Goal: Information Seeking & Learning: Learn about a topic

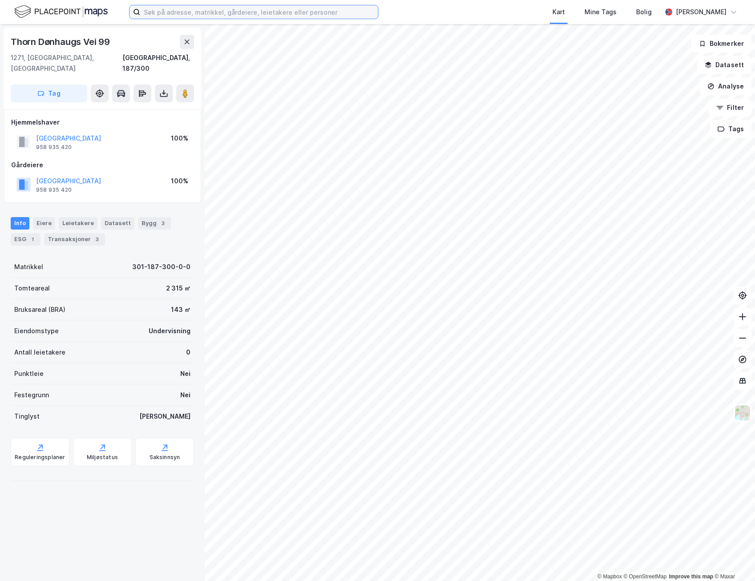
click at [253, 17] on input at bounding box center [259, 11] width 238 height 13
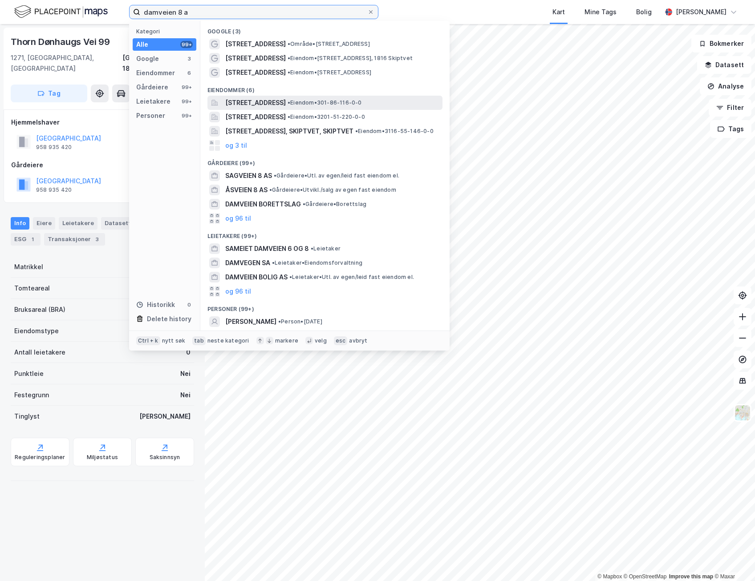
type input "damveien 8 a"
click at [286, 97] on span "[STREET_ADDRESS]" at bounding box center [255, 102] width 61 height 11
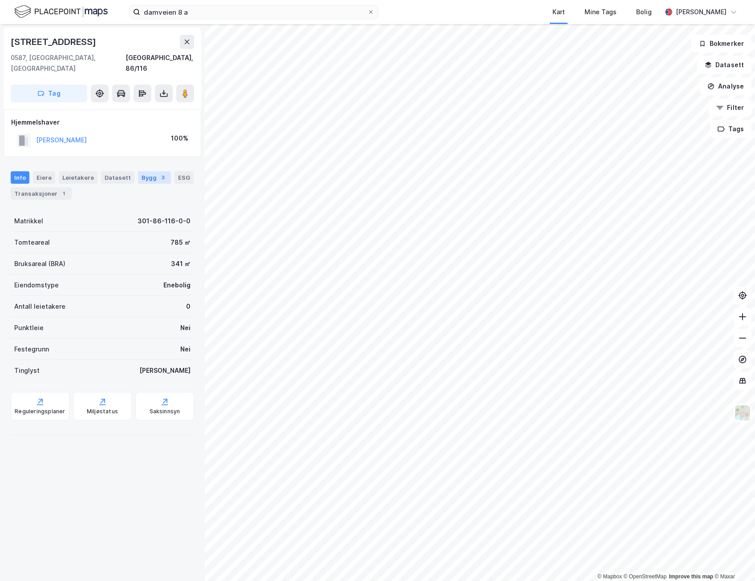
click at [150, 171] on div "Bygg 3" at bounding box center [154, 177] width 33 height 12
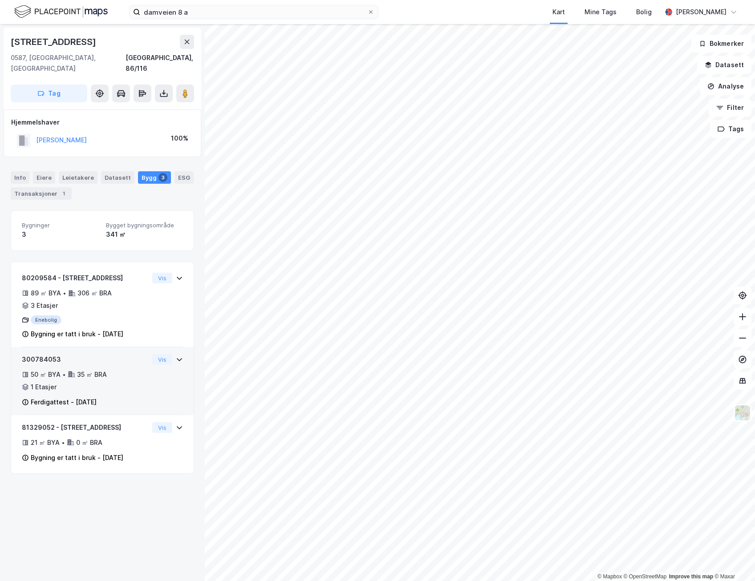
click at [100, 372] on div "50 ㎡ BYA • 35 ㎡ BRA • 1 Etasjer" at bounding box center [85, 380] width 127 height 23
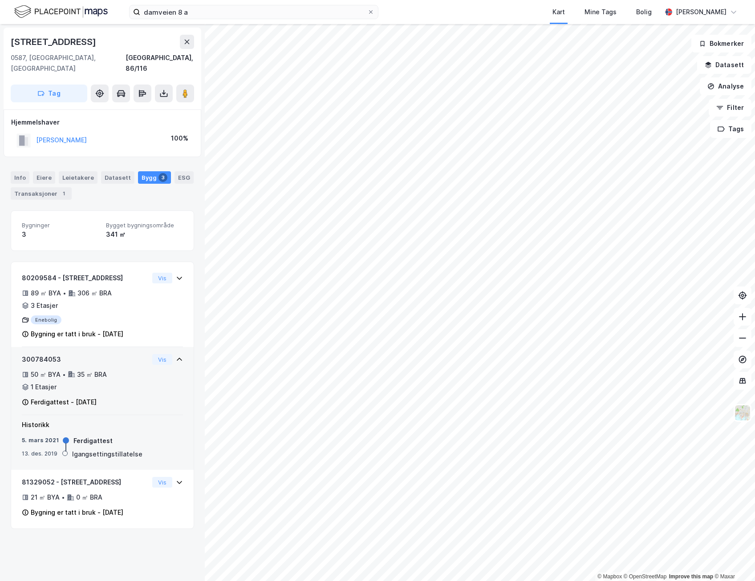
click at [100, 372] on div "50 ㎡ BYA • 35 ㎡ BRA • 1 Etasjer" at bounding box center [85, 380] width 127 height 23
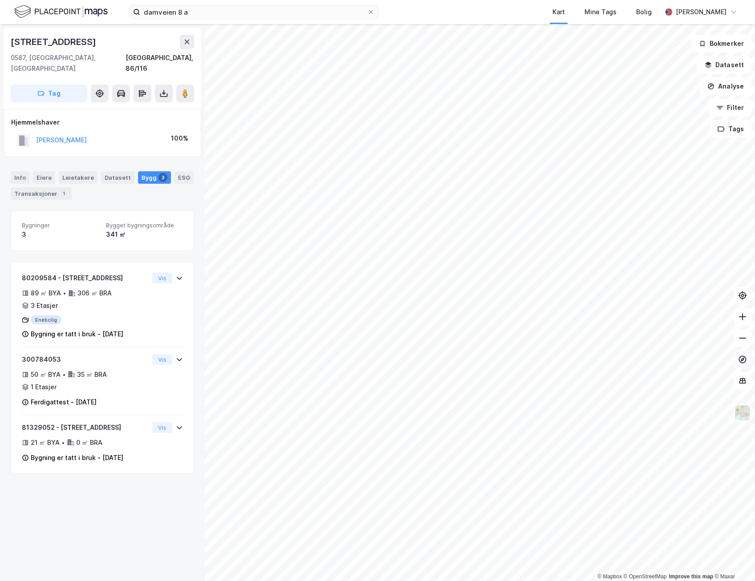
click at [747, 361] on button at bounding box center [743, 360] width 18 height 18
click at [741, 359] on icon at bounding box center [742, 359] width 9 height 9
click at [741, 358] on icon at bounding box center [742, 359] width 9 height 9
